Goal: Task Accomplishment & Management: Use online tool/utility

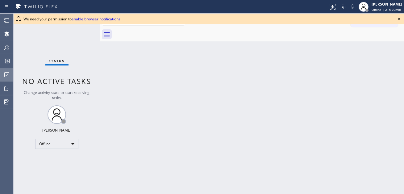
click at [6, 76] on icon at bounding box center [6, 74] width 7 height 7
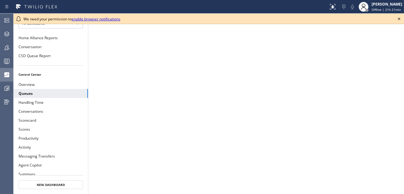
click at [402, 17] on icon at bounding box center [399, 18] width 7 height 7
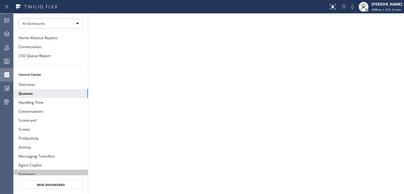
click at [23, 170] on button "Summary" at bounding box center [51, 174] width 74 height 9
